Goal: Task Accomplishment & Management: Manage account settings

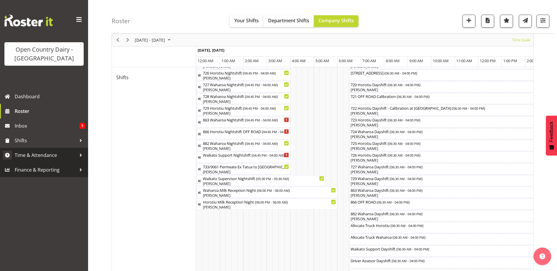
scroll to position [0, 570]
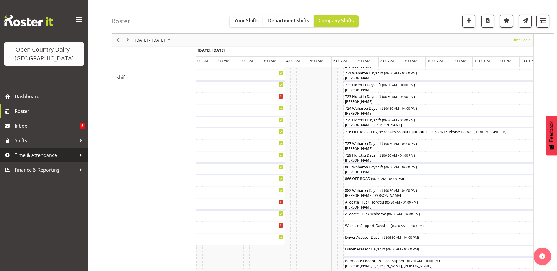
click at [37, 155] on span "Time & Attendance" at bounding box center [46, 155] width 62 height 9
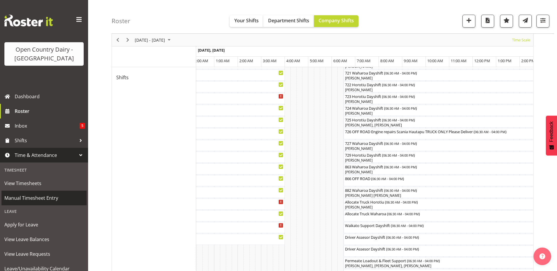
click at [29, 201] on span "Manual Timesheet Entry" at bounding box center [43, 198] width 79 height 9
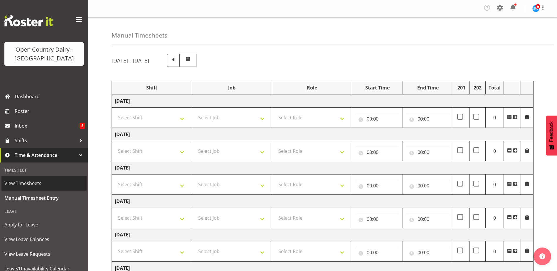
click at [30, 183] on span "View Timesheets" at bounding box center [43, 183] width 79 height 9
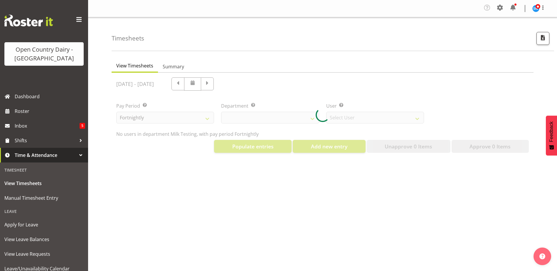
select select "733"
select select "7414"
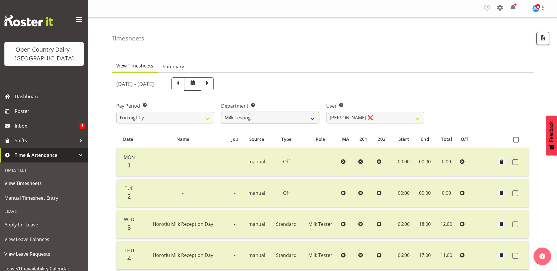
click at [313, 118] on select "701 702 703 704 705 706 707 708 709 710 711 712 713 714 715 716 717 718 719 720" at bounding box center [270, 118] width 98 height 12
select select "875"
click at [221, 112] on select "701 702 703 704 705 706 707 708 709 710 711 712 713 714 715 716 717 718 719 720" at bounding box center [270, 118] width 98 height 12
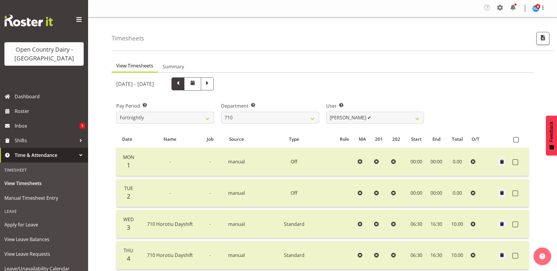
click at [182, 81] on span at bounding box center [178, 84] width 8 height 8
select select
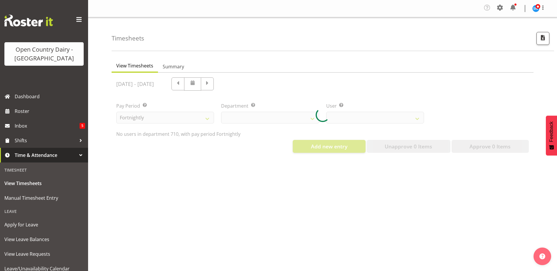
select select "875"
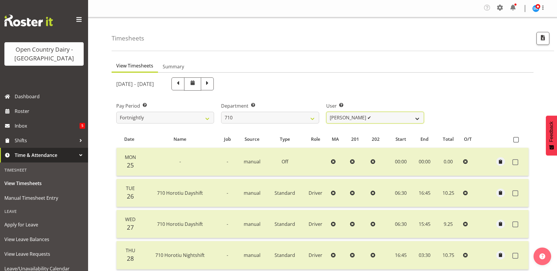
click at [375, 117] on select "[PERSON_NAME] ✔ [PERSON_NAME] ✔ [PERSON_NAME] ✔ [PERSON_NAME] ✔" at bounding box center [375, 118] width 98 height 12
select select "8203"
click at [326, 112] on select "[PERSON_NAME] ✔ [PERSON_NAME] ✔ [PERSON_NAME] ✔ [PERSON_NAME] ✔" at bounding box center [375, 118] width 98 height 12
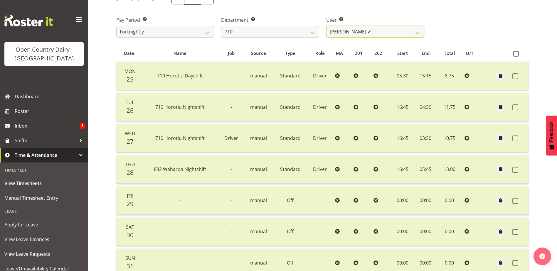
scroll to position [85, 0]
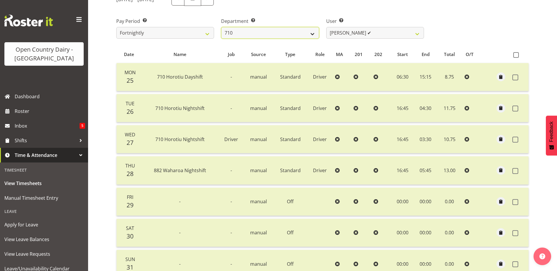
click at [254, 30] on select "701 702 703 704 705 706 707 708 709 710 711 712 713 714 715 716 717 718 719 720" at bounding box center [270, 33] width 98 height 12
select select "720"
click at [221, 27] on select "701 702 703 704 705 706 707 708 709 710 711 712 713 714 715 716 717 718 719 720" at bounding box center [270, 33] width 98 height 12
select select "11603"
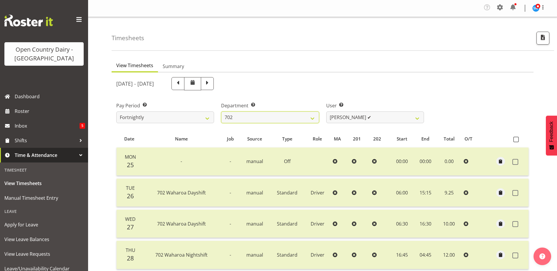
scroll to position [0, 0]
click at [211, 87] on span at bounding box center [208, 84] width 8 height 8
select select
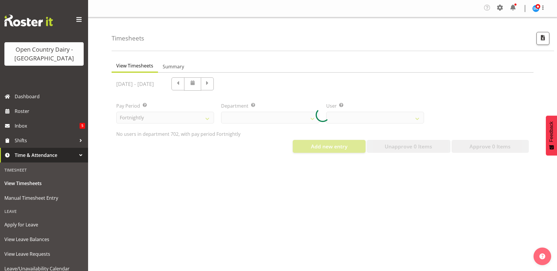
select select "720"
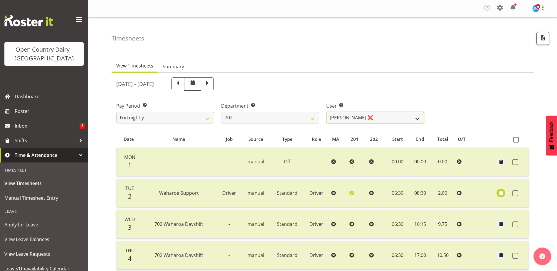
click at [355, 115] on select "[PERSON_NAME] ❌ [PERSON_NAME] ✔ [PERSON_NAME] ❌ [PERSON_NAME] ✔" at bounding box center [375, 118] width 98 height 12
select select "9996"
click at [326, 112] on select "[PERSON_NAME] ❌ [PERSON_NAME] ✔ [PERSON_NAME] ❌ [PERSON_NAME] ✔" at bounding box center [375, 118] width 98 height 12
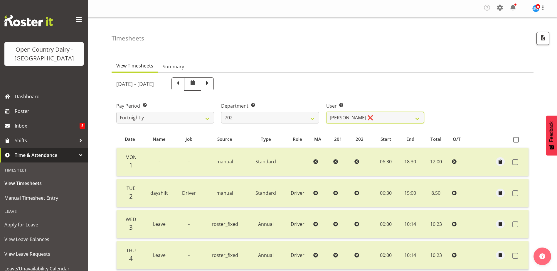
scroll to position [144, 0]
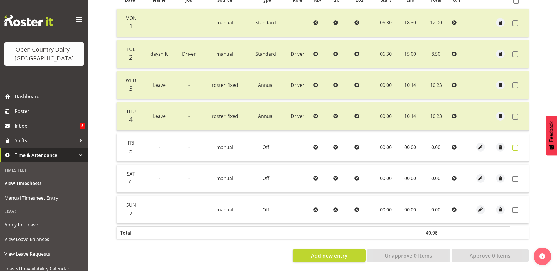
click at [516, 146] on span at bounding box center [516, 148] width 6 height 6
checkbox input "true"
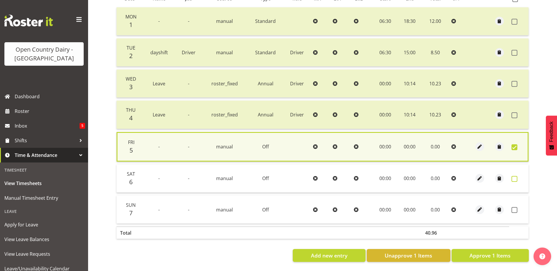
click at [515, 176] on span at bounding box center [515, 179] width 6 height 6
checkbox input "true"
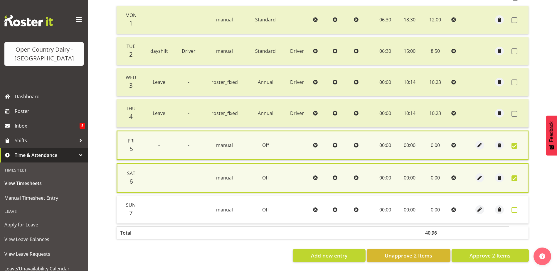
click at [514, 209] on span at bounding box center [515, 210] width 6 height 6
checkbox input "true"
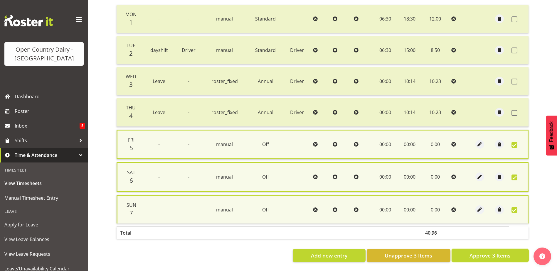
click at [504, 258] on span "Approve 3 Items" at bounding box center [490, 256] width 41 height 8
checkbox input "false"
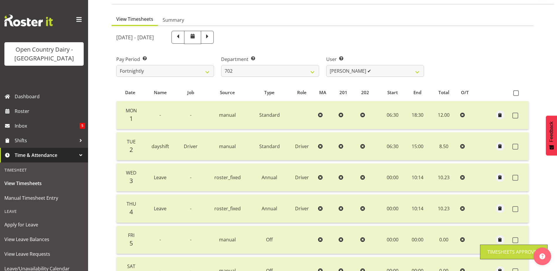
scroll to position [0, 0]
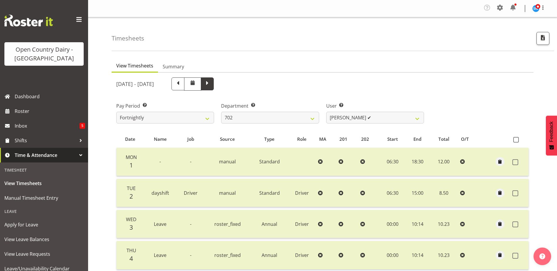
click at [211, 83] on span at bounding box center [208, 84] width 8 height 8
select select
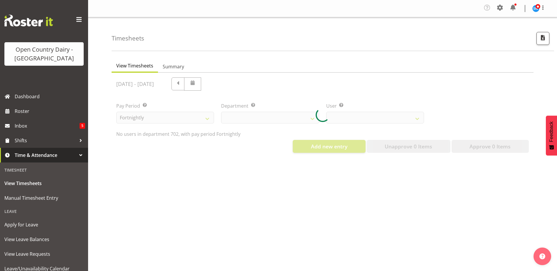
select select "720"
select select "9996"
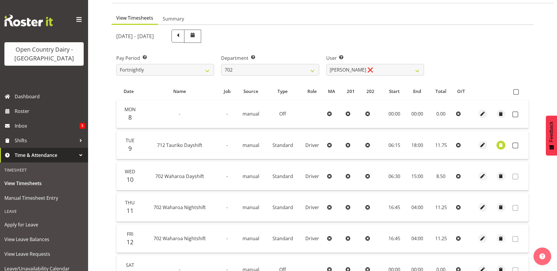
scroll to position [118, 0]
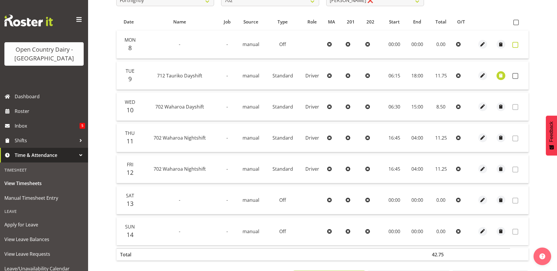
click at [516, 44] on span at bounding box center [516, 45] width 6 height 6
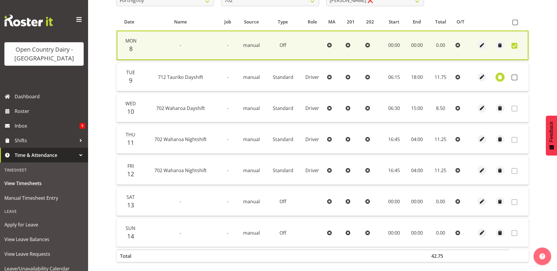
click at [500, 79] on span "button" at bounding box center [500, 77] width 7 height 7
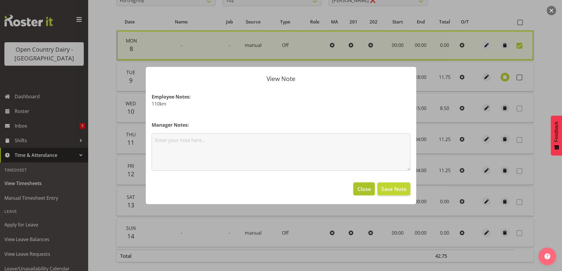
click at [362, 193] on span "Close" at bounding box center [364, 189] width 14 height 8
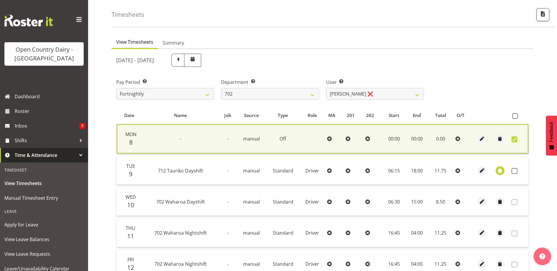
scroll to position [0, 0]
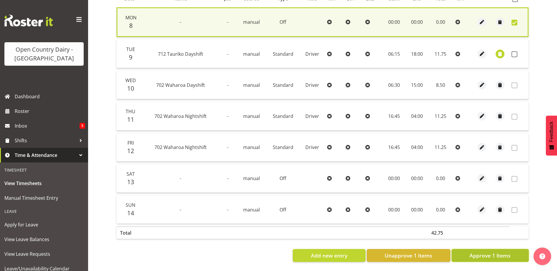
click at [489, 254] on span "Approve 1 Items" at bounding box center [490, 256] width 41 height 8
checkbox input "false"
